Goal: Information Seeking & Learning: Find contact information

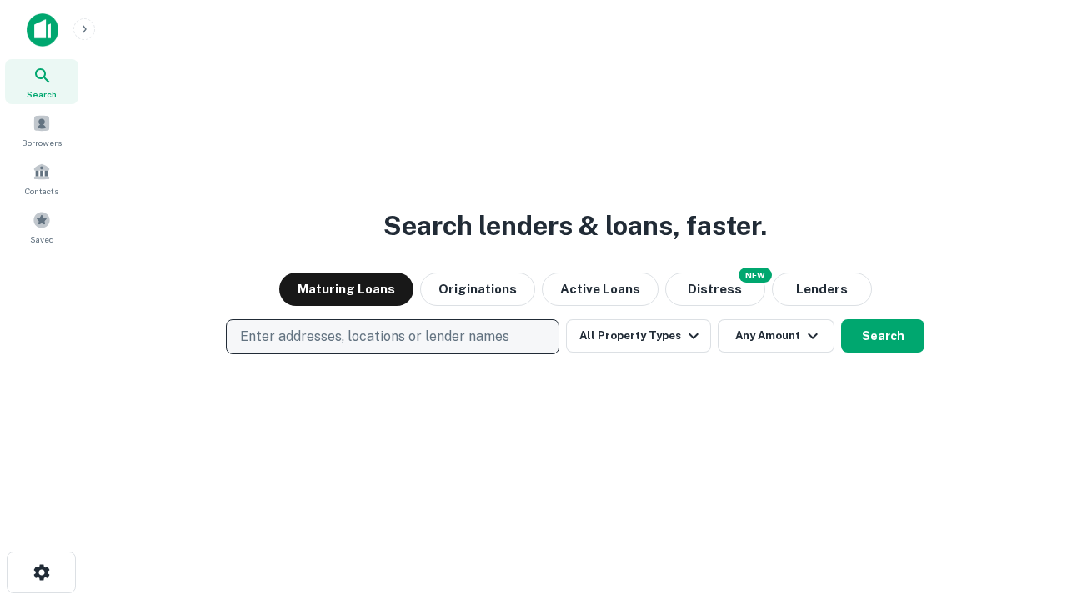
click at [392, 337] on p "Enter addresses, locations or lender names" at bounding box center [374, 337] width 269 height 20
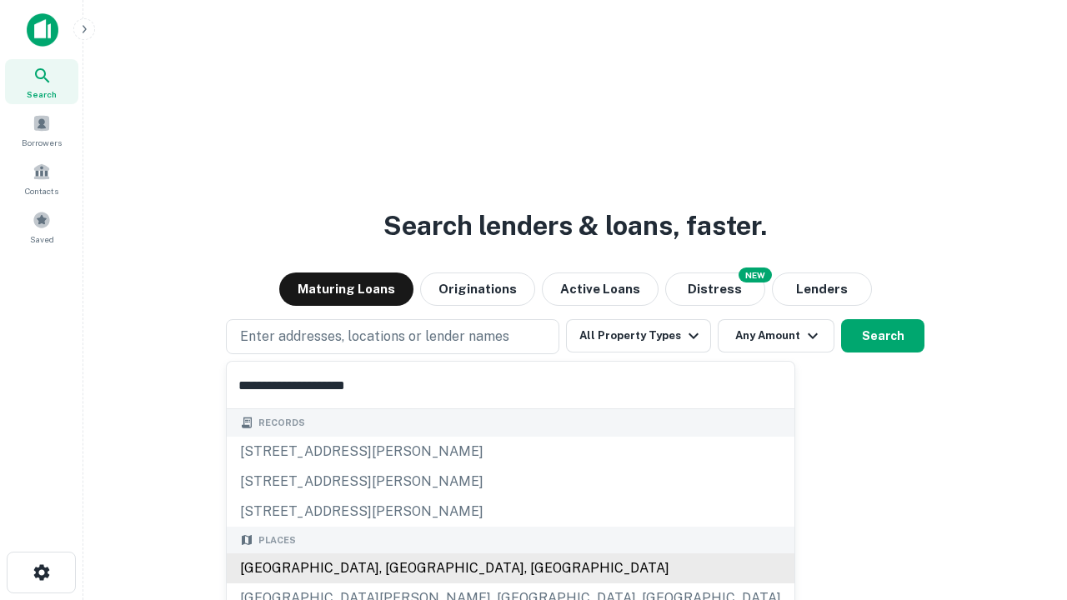
click at [398, 569] on div "[GEOGRAPHIC_DATA], [GEOGRAPHIC_DATA], [GEOGRAPHIC_DATA]" at bounding box center [511, 569] width 568 height 30
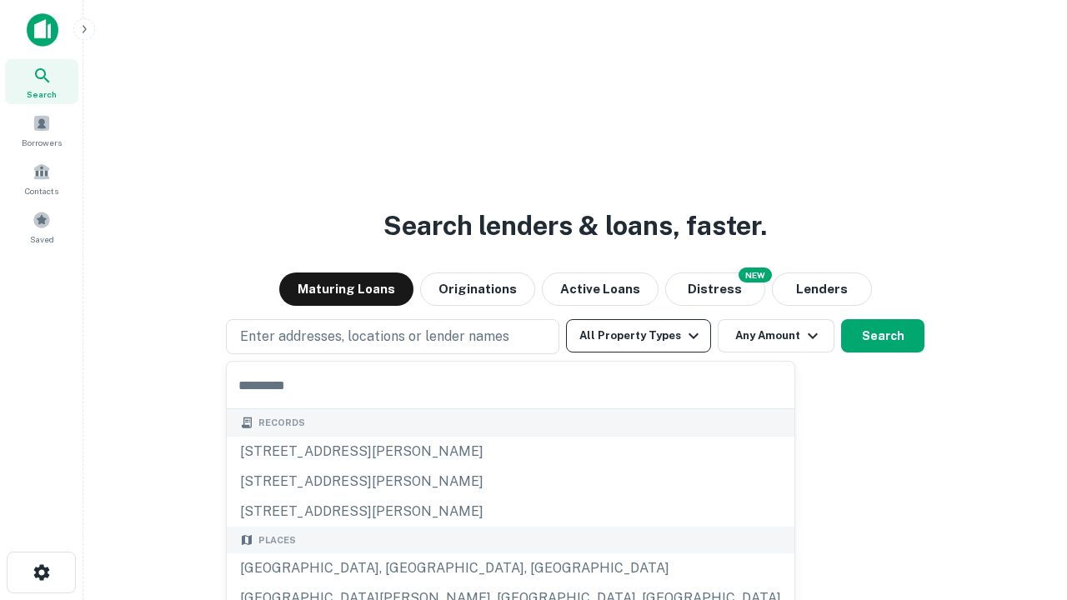
click at [639, 336] on button "All Property Types" at bounding box center [638, 335] width 145 height 33
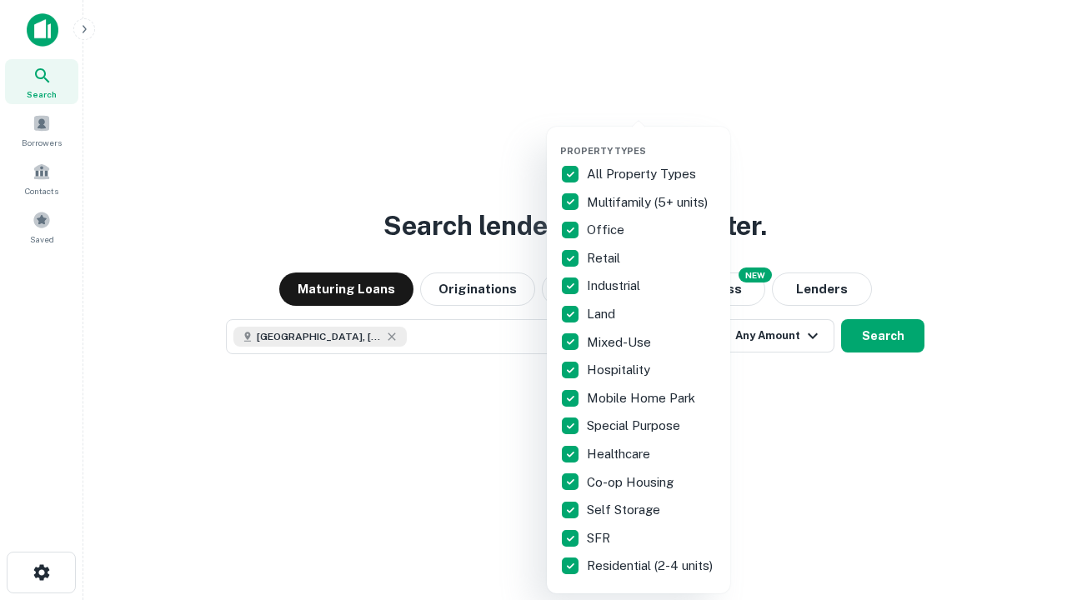
click at [652, 140] on button "button" at bounding box center [651, 140] width 183 height 1
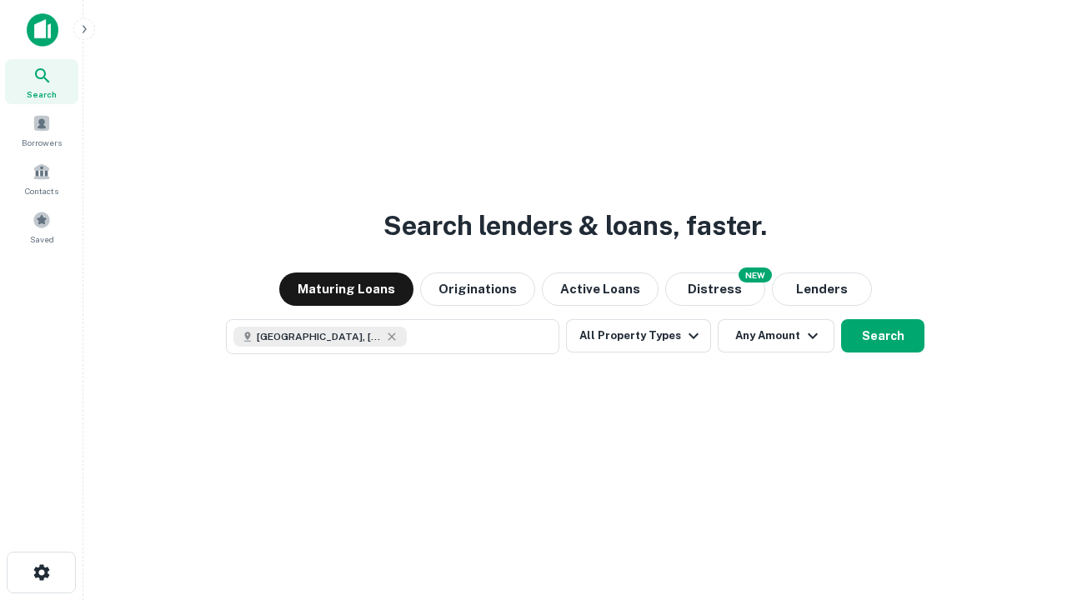
scroll to position [27, 0]
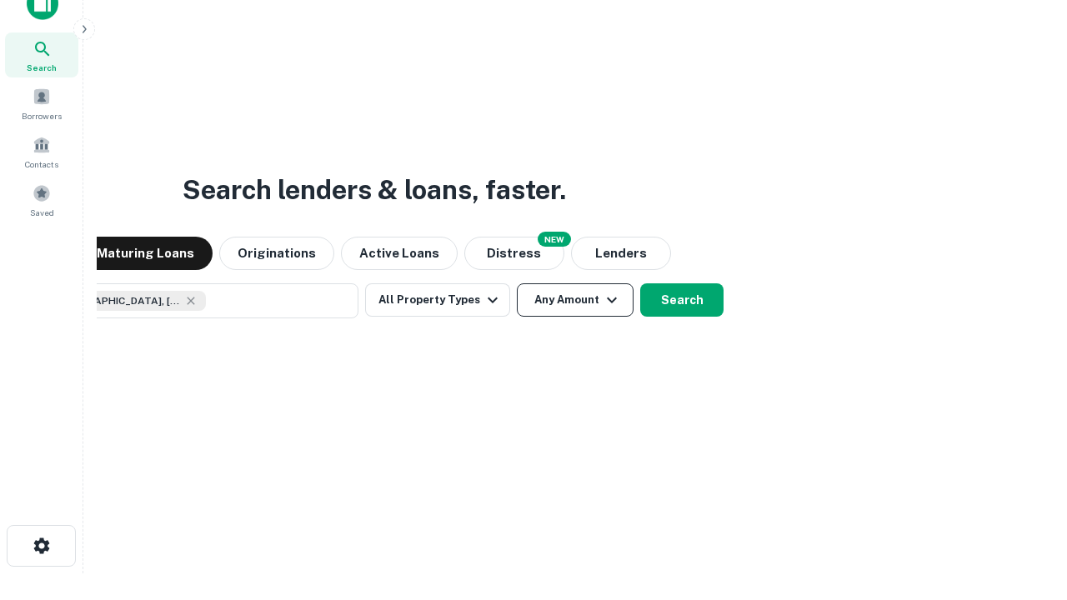
click at [517, 283] on button "Any Amount" at bounding box center [575, 299] width 117 height 33
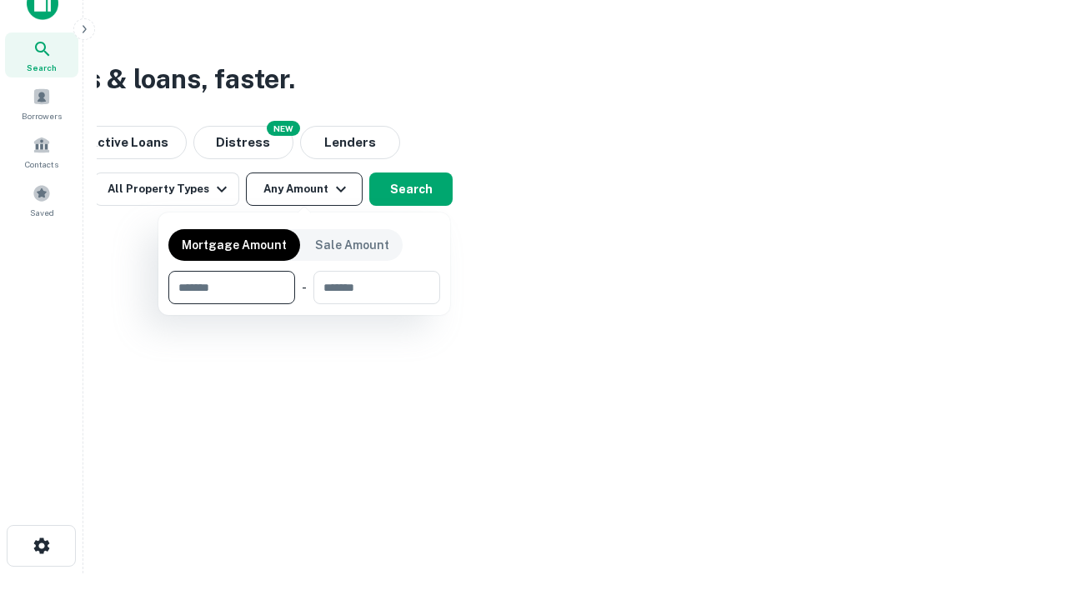
type input "*******"
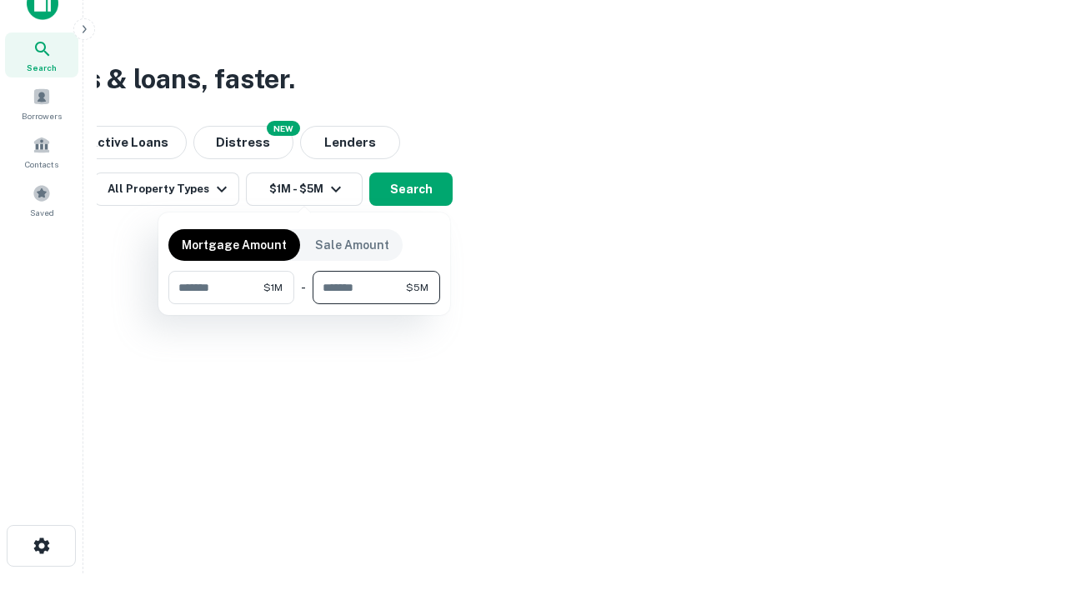
type input "*******"
click at [304, 304] on button "button" at bounding box center [304, 304] width 272 height 1
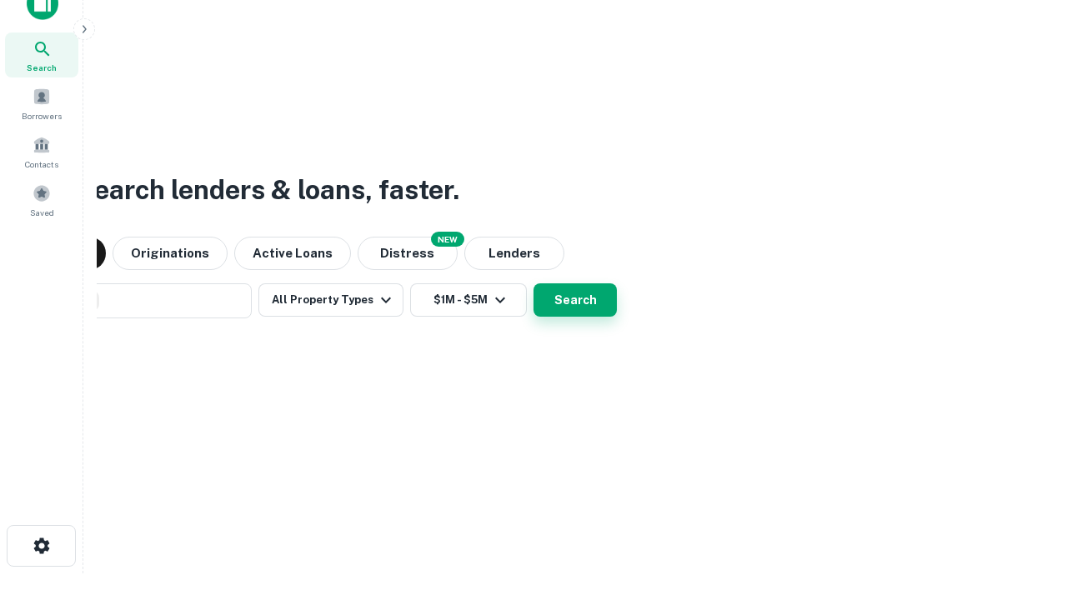
click at [534, 283] on button "Search" at bounding box center [575, 299] width 83 height 33
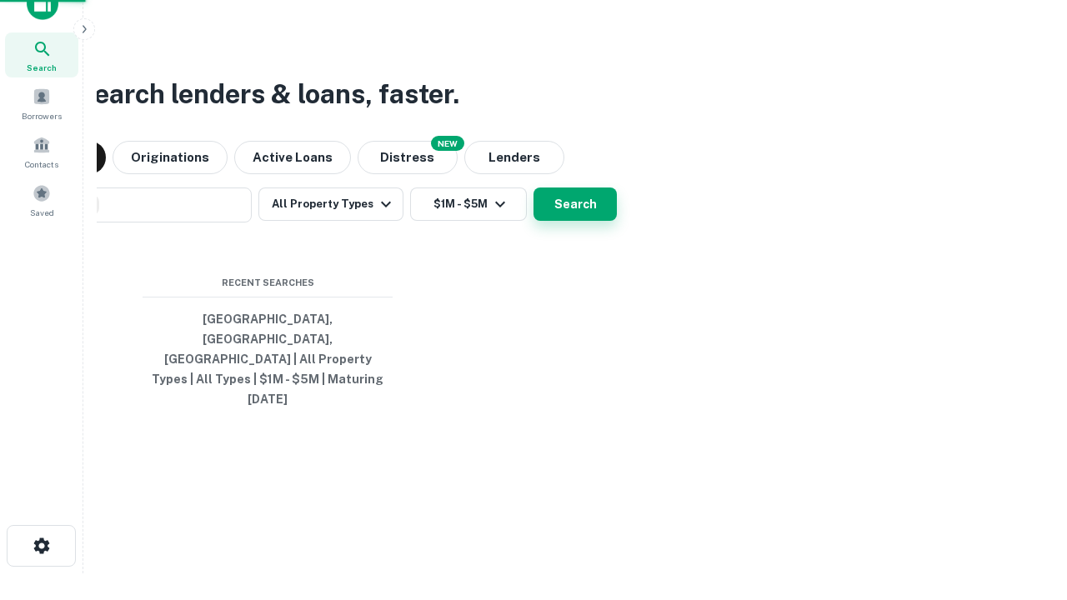
scroll to position [44, 472]
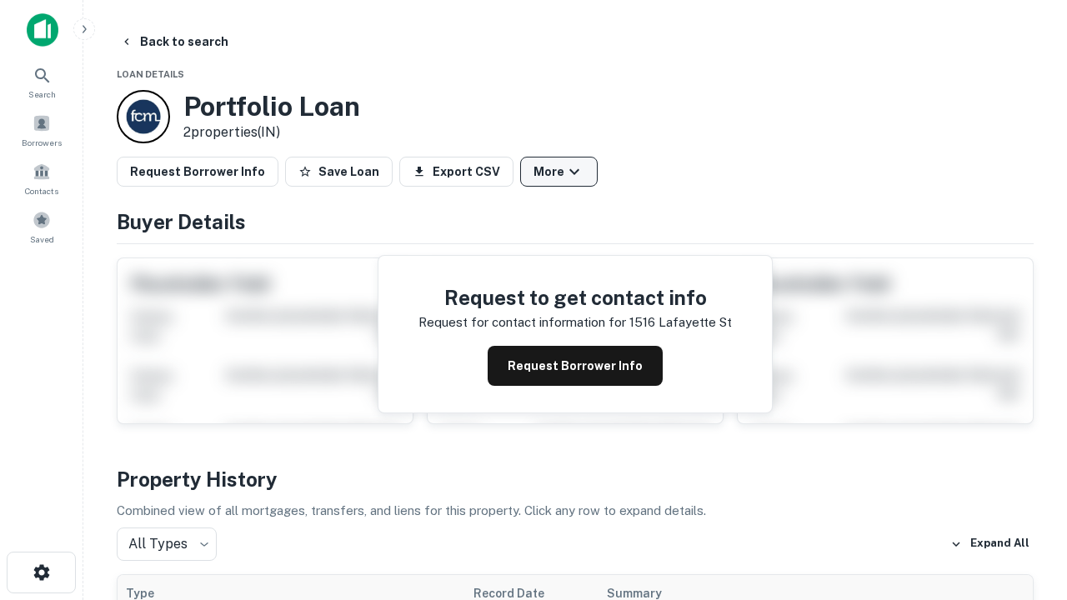
click at [559, 172] on button "More" at bounding box center [559, 172] width 78 height 30
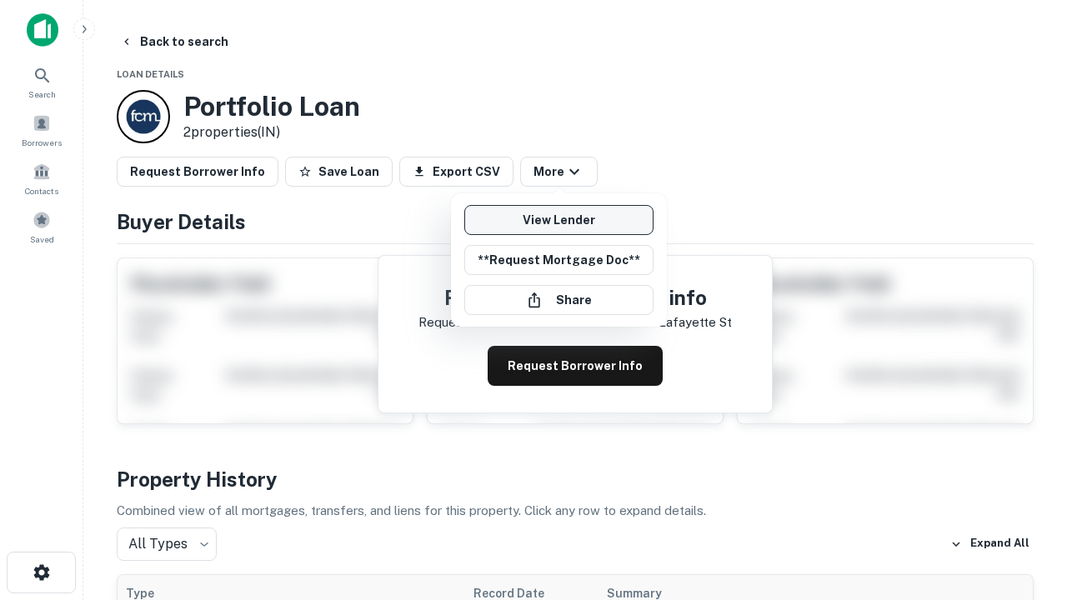
click at [559, 220] on link "View Lender" at bounding box center [558, 220] width 189 height 30
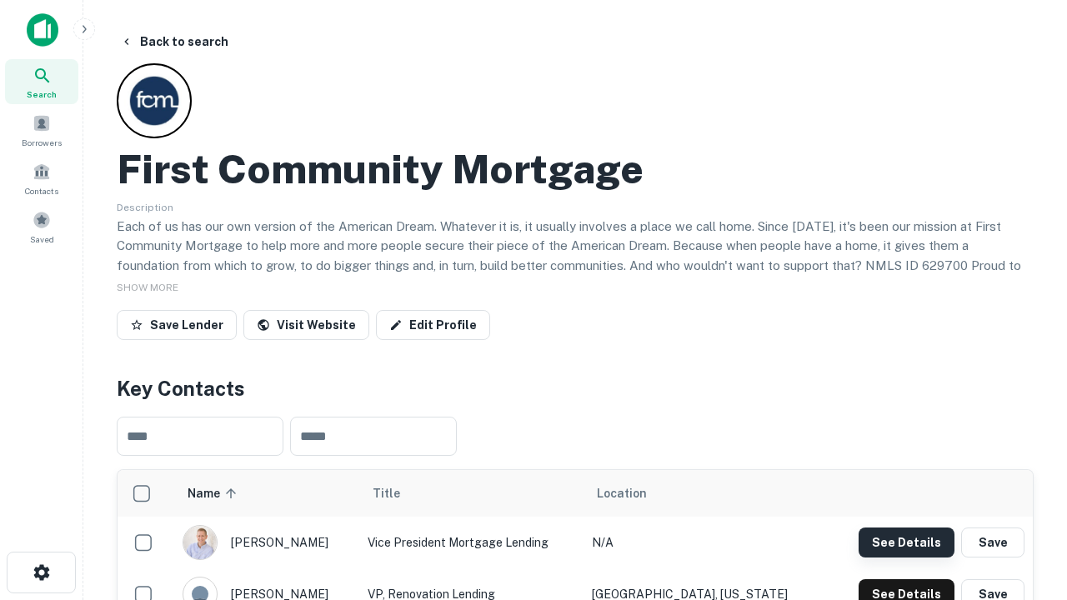
click at [906, 542] on button "See Details" at bounding box center [907, 543] width 96 height 30
